Goal: Task Accomplishment & Management: Use online tool/utility

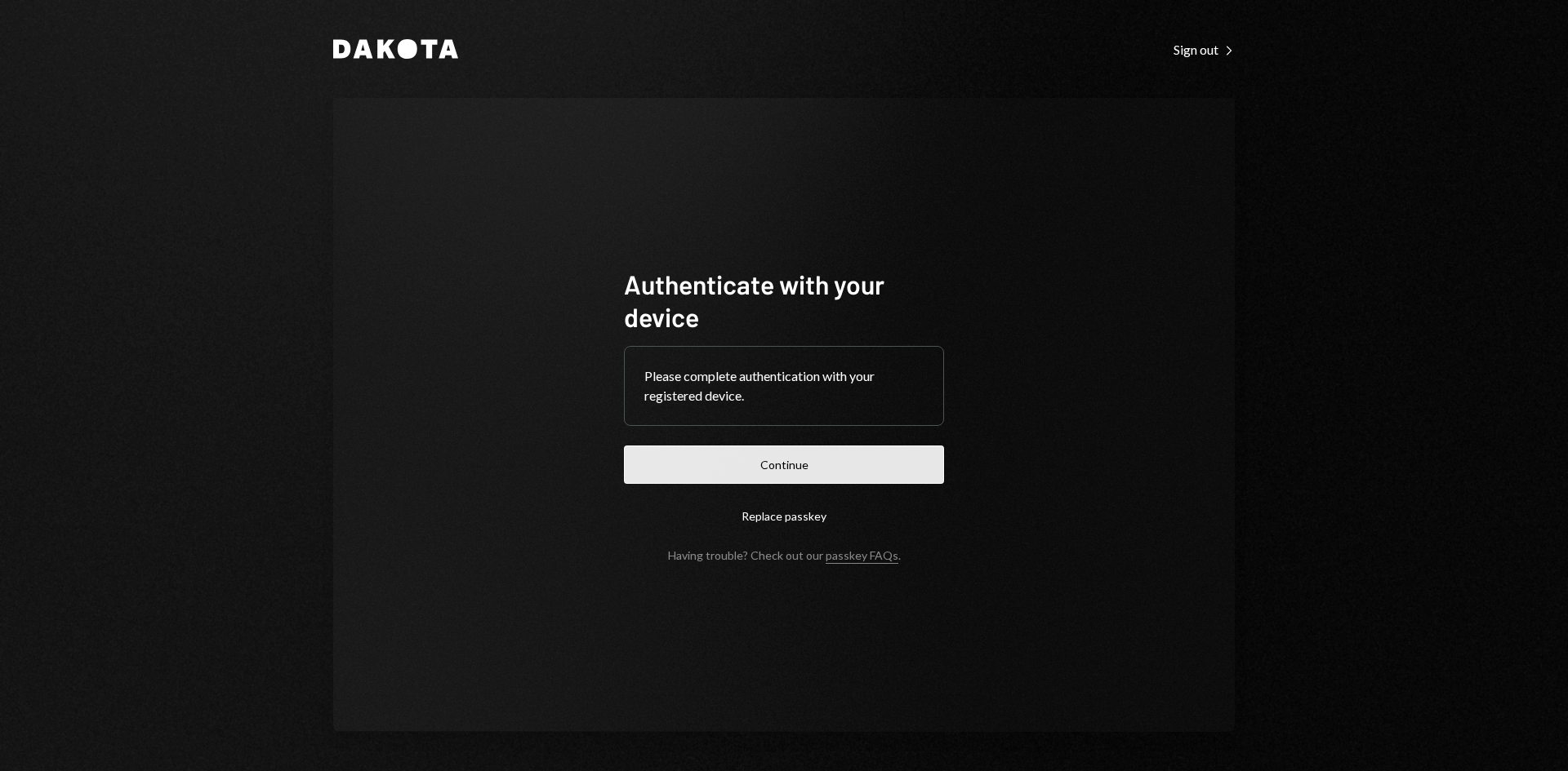
click at [857, 465] on button "Continue" at bounding box center [783, 465] width 320 height 39
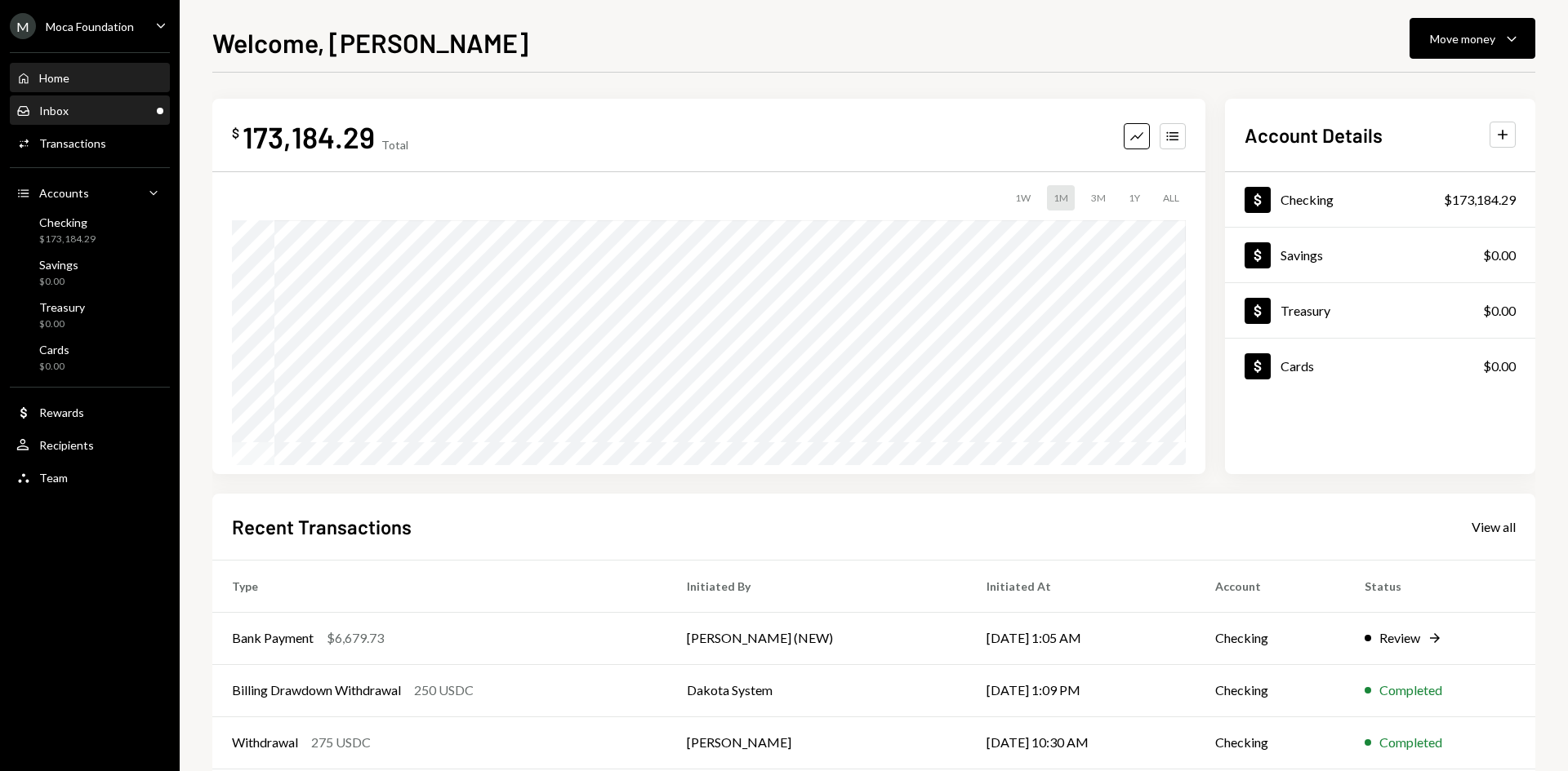
click at [107, 117] on div "Inbox Inbox" at bounding box center [89, 112] width 147 height 15
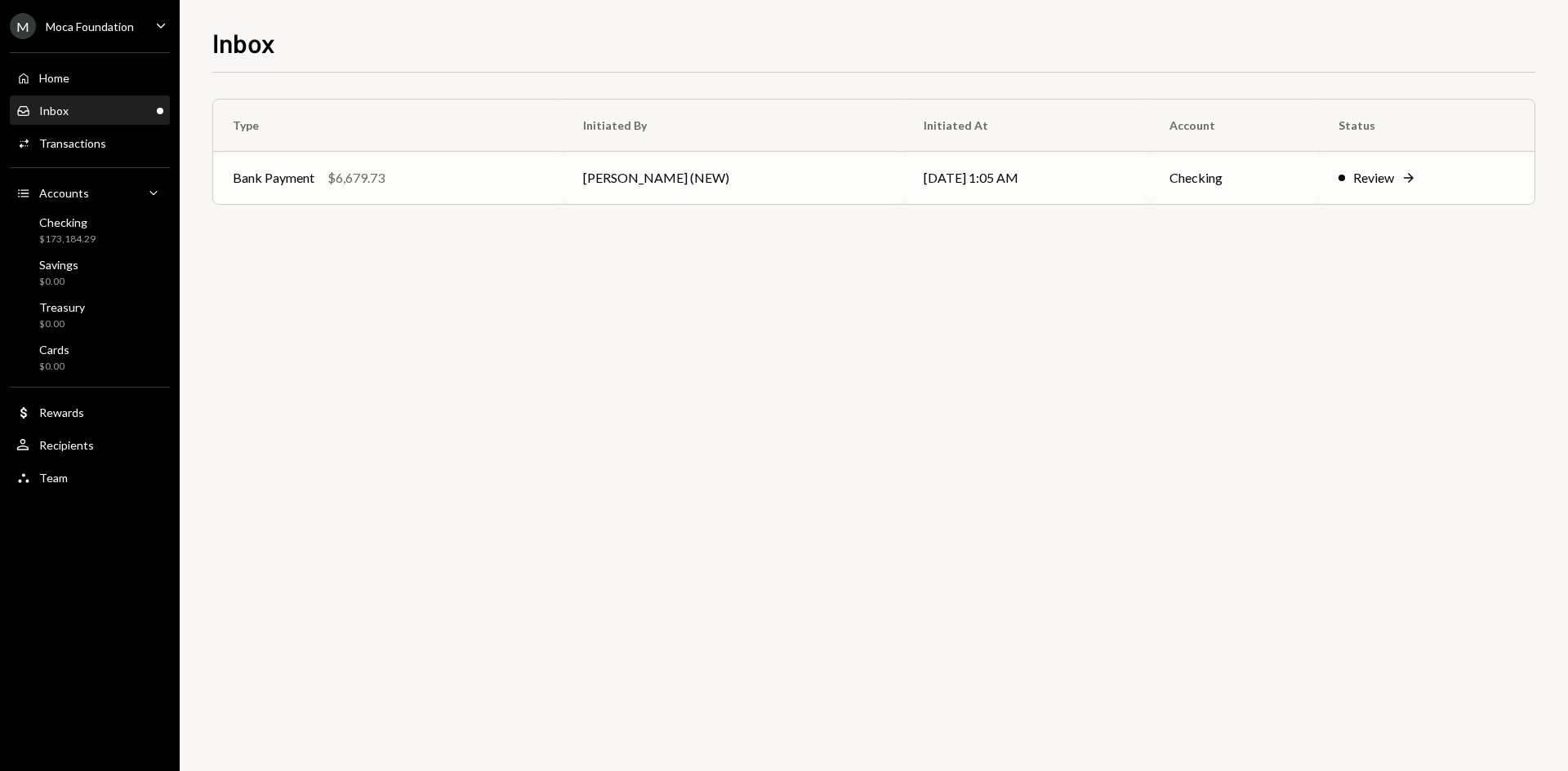
click at [437, 185] on div "Bank Payment $6,679.73" at bounding box center [388, 177] width 311 height 19
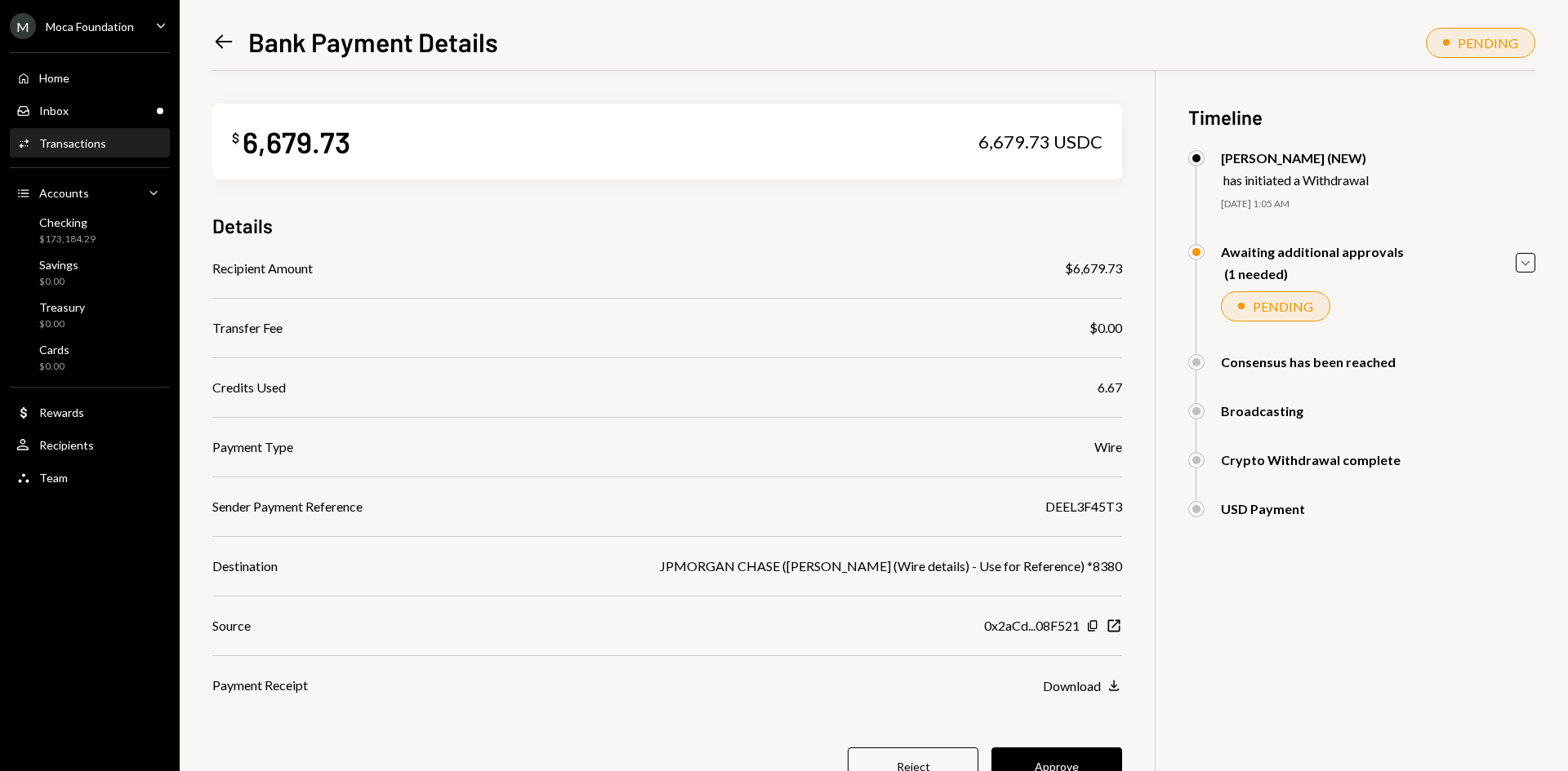
scroll to position [71, 0]
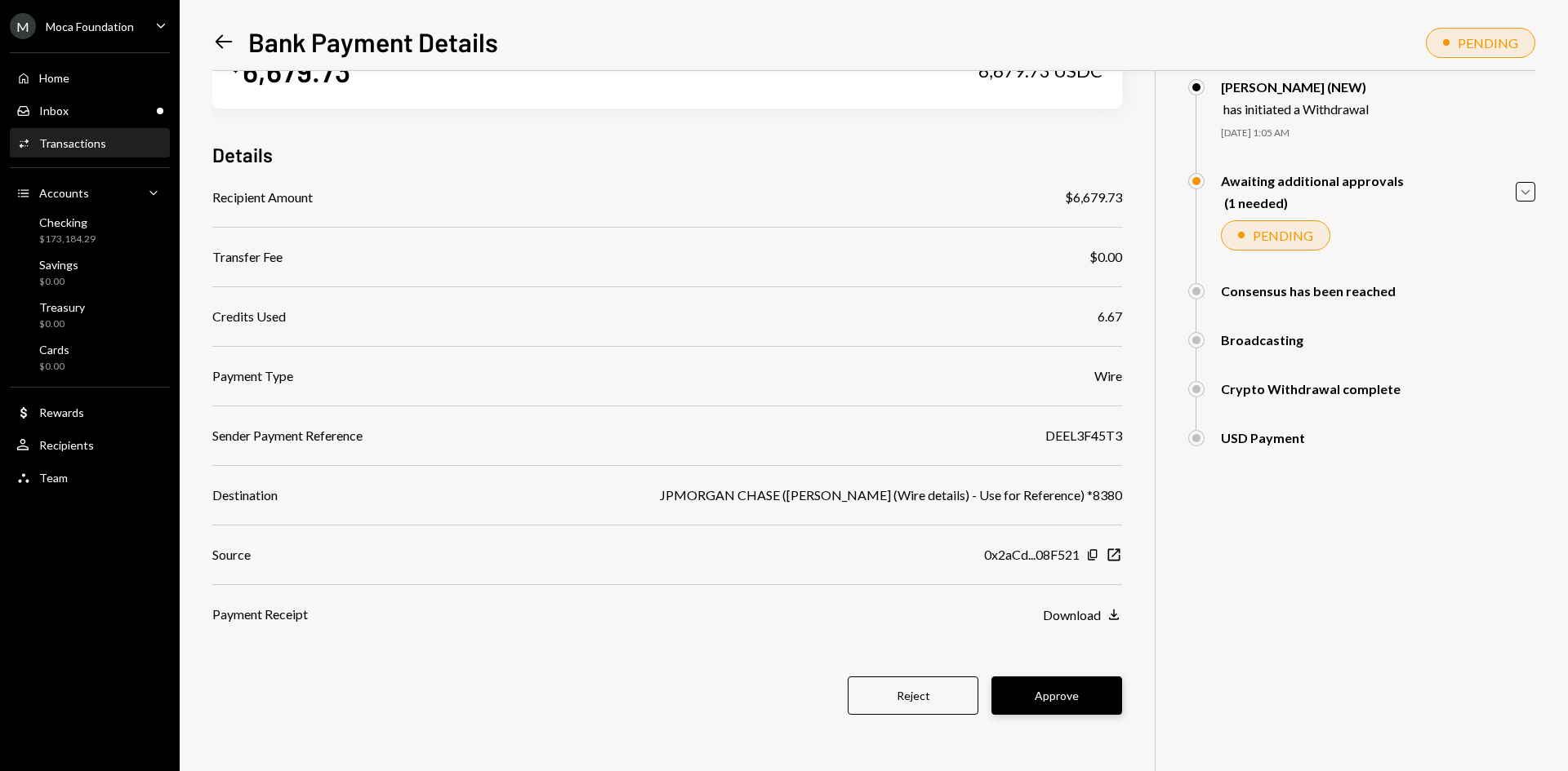
click at [1060, 695] on button "Approve" at bounding box center [1057, 695] width 131 height 39
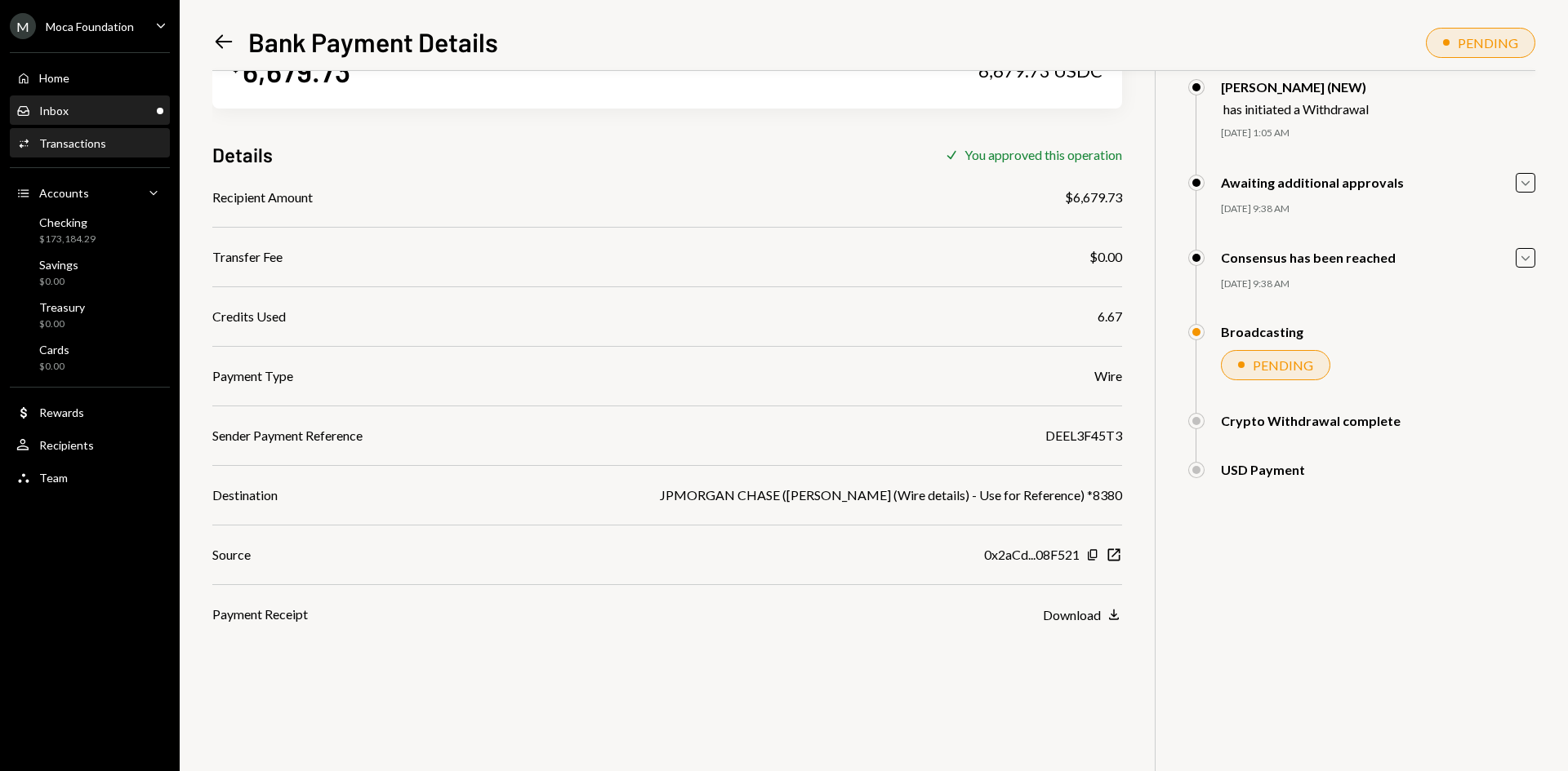
click at [128, 106] on div "Inbox Inbox" at bounding box center [89, 112] width 147 height 15
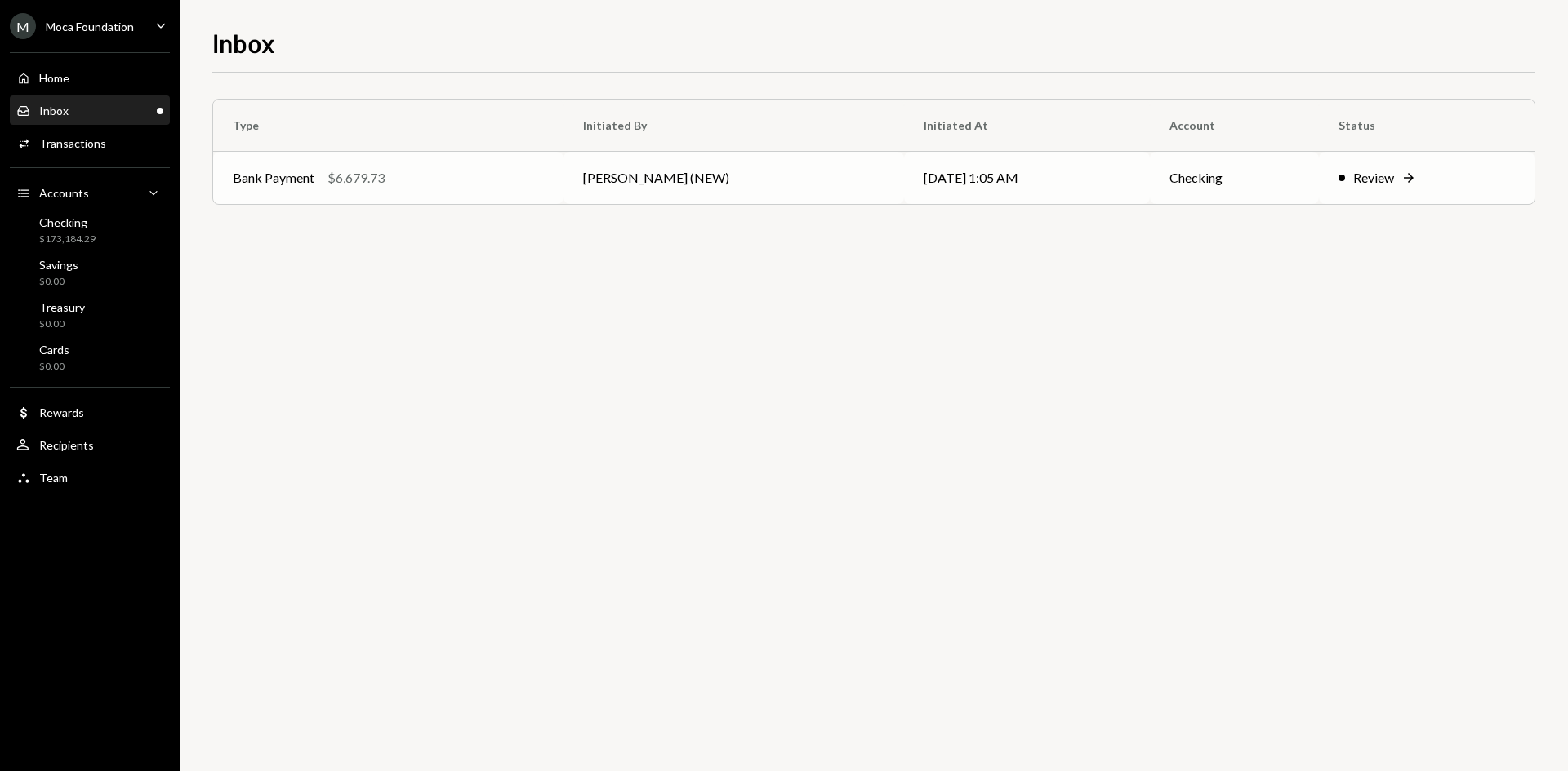
drag, startPoint x: 378, startPoint y: 175, endPoint x: 378, endPoint y: 163, distance: 12.0
click at [378, 163] on td "Bank Payment $6,679.73" at bounding box center [388, 178] width 350 height 52
